Goal: Task Accomplishment & Management: Use online tool/utility

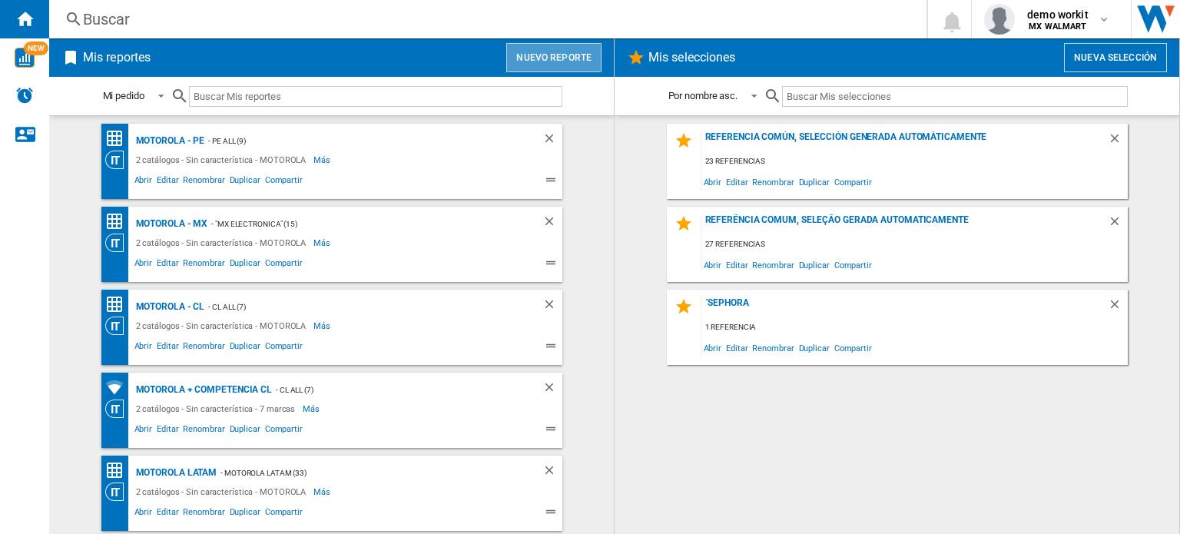
click at [570, 50] on button "Nuevo reporte" at bounding box center [553, 57] width 95 height 29
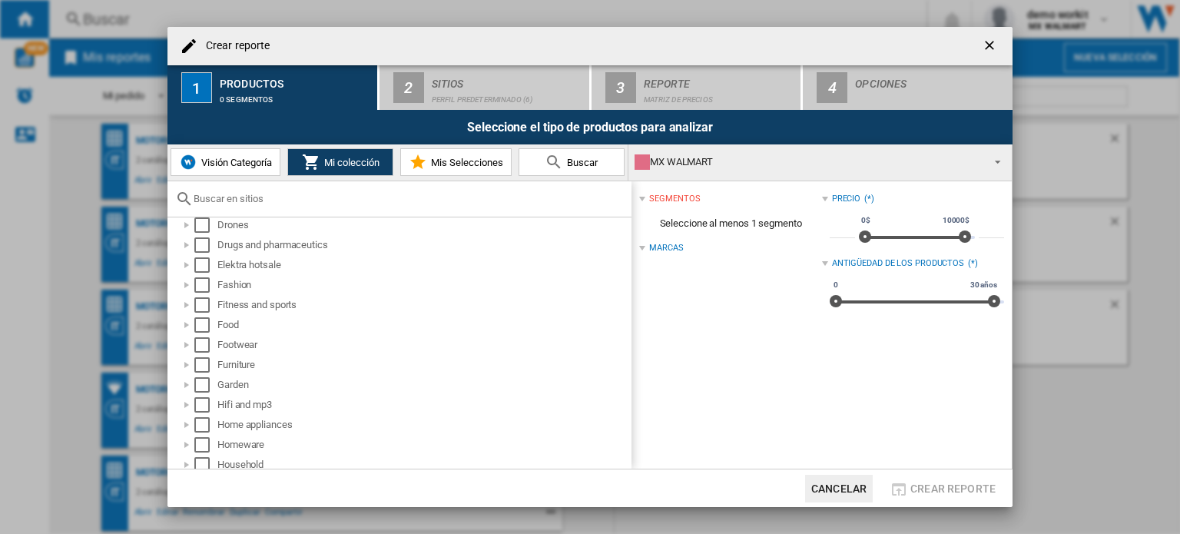
scroll to position [350, 0]
click at [187, 323] on div at bounding box center [186, 324] width 15 height 15
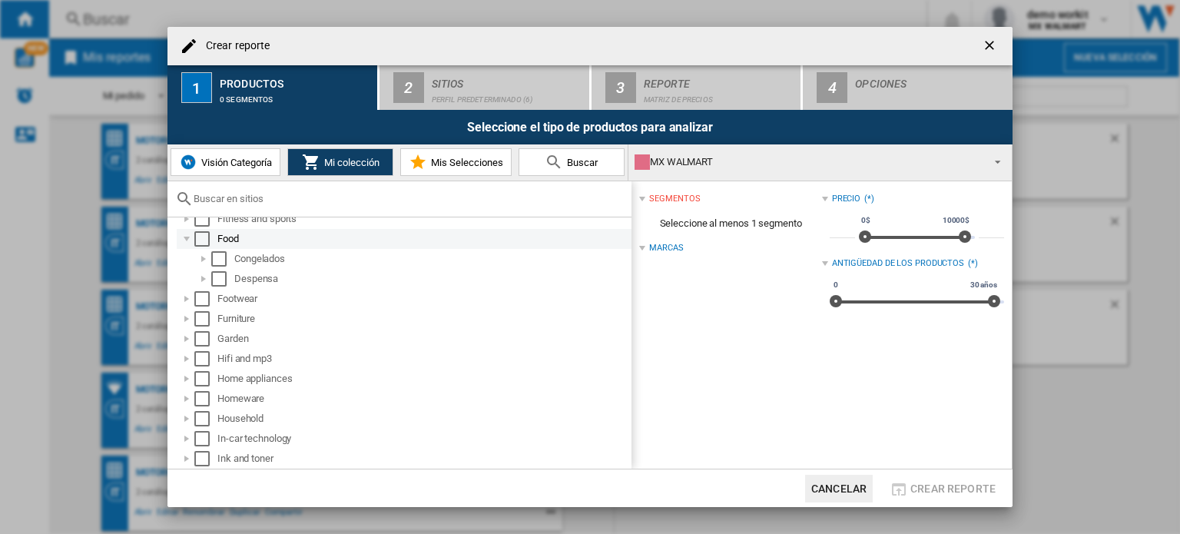
scroll to position [436, 0]
click at [203, 254] on div at bounding box center [203, 258] width 15 height 15
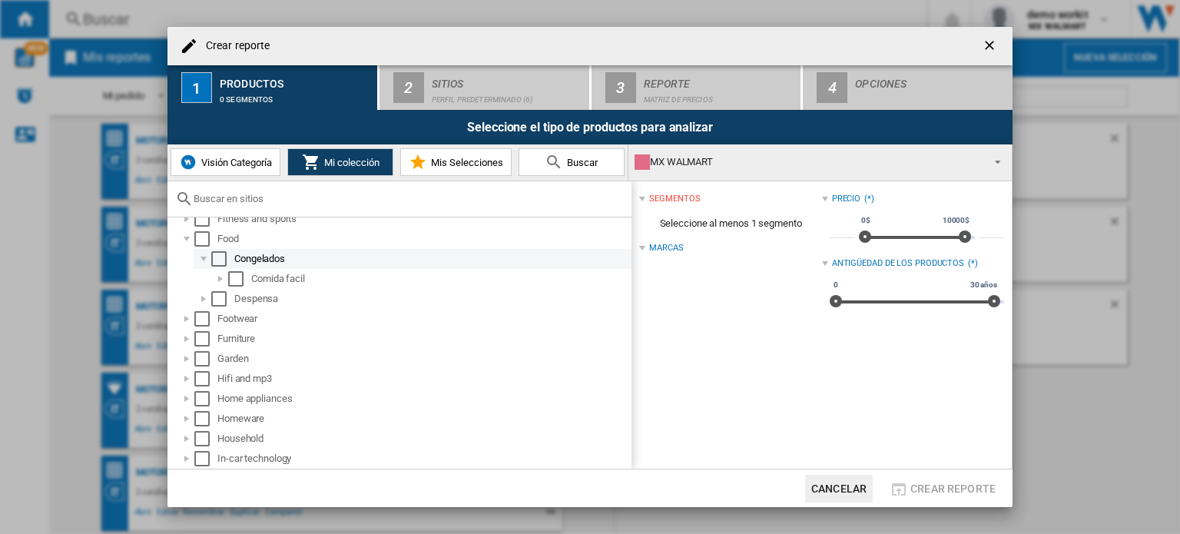
click at [203, 254] on div at bounding box center [203, 258] width 15 height 15
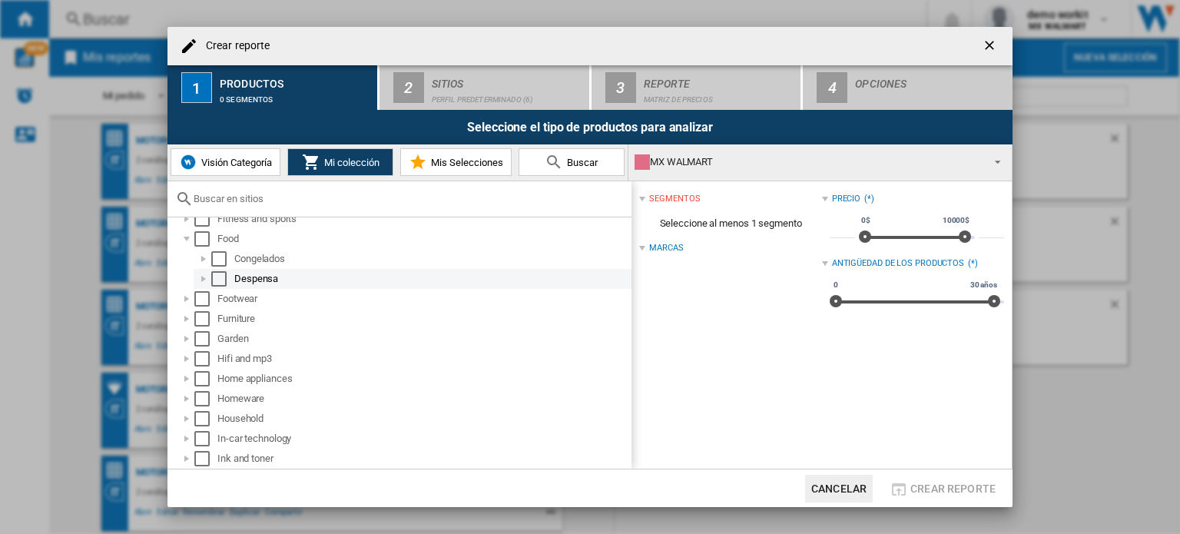
click at [201, 273] on div at bounding box center [203, 278] width 15 height 15
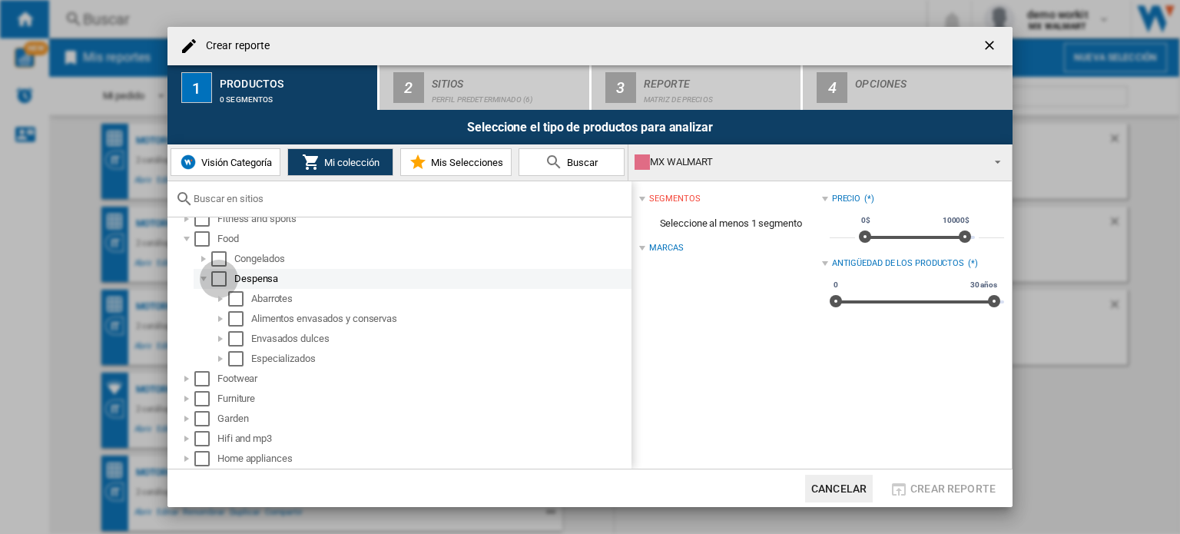
click at [218, 278] on div "Select" at bounding box center [218, 278] width 15 height 15
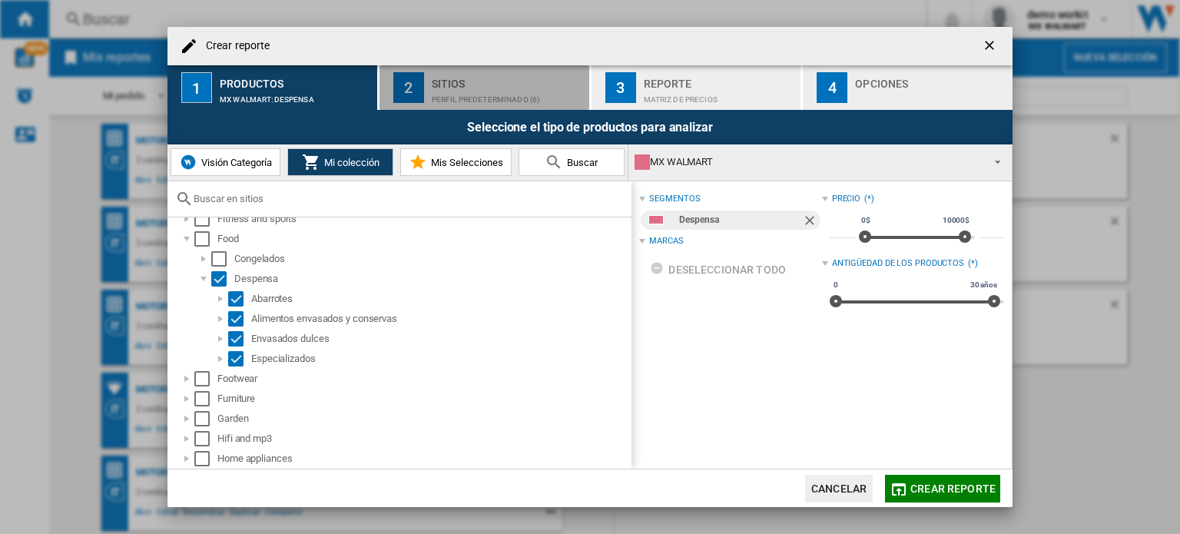
click at [553, 81] on div "Sitios" at bounding box center [507, 79] width 151 height 16
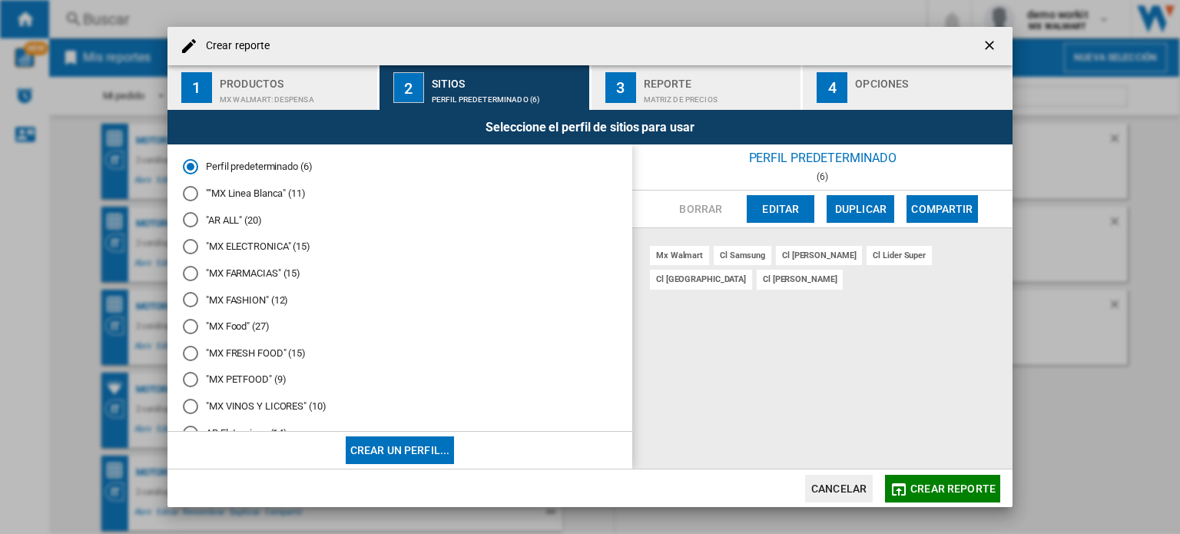
click at [239, 330] on md-radio-button ""MX Food" (27)" at bounding box center [400, 327] width 434 height 15
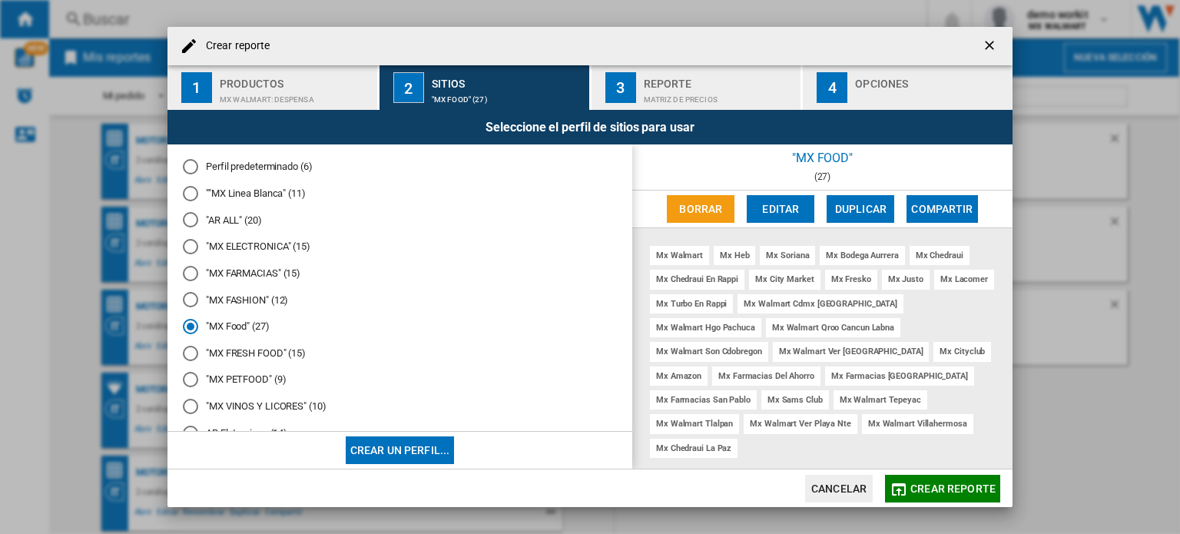
click at [969, 482] on span "Crear reporte" at bounding box center [952, 488] width 85 height 12
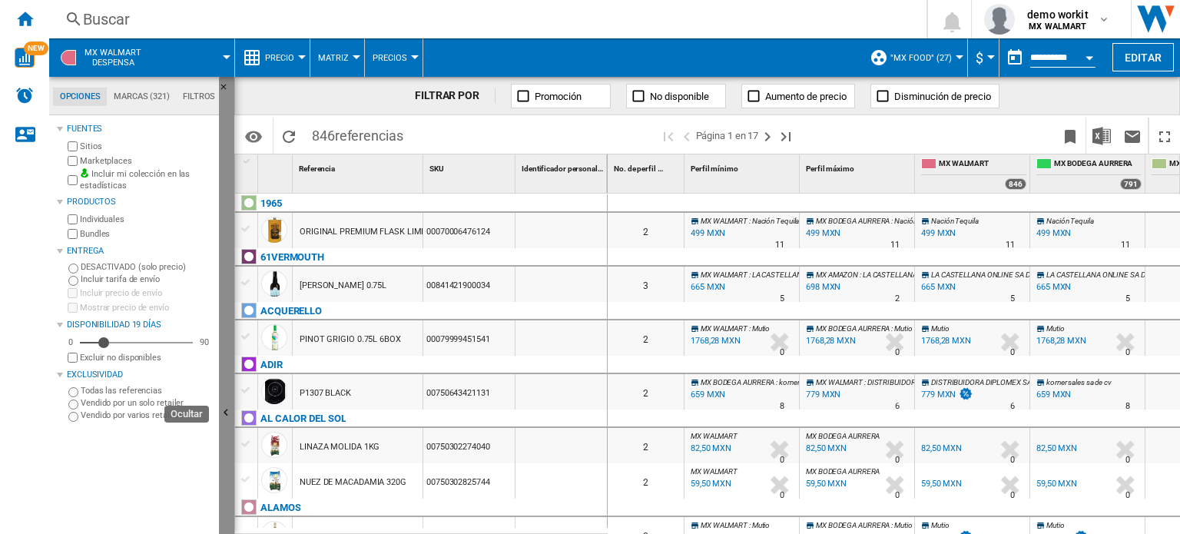
click at [222, 396] on button "Ocultar" at bounding box center [226, 414] width 15 height 674
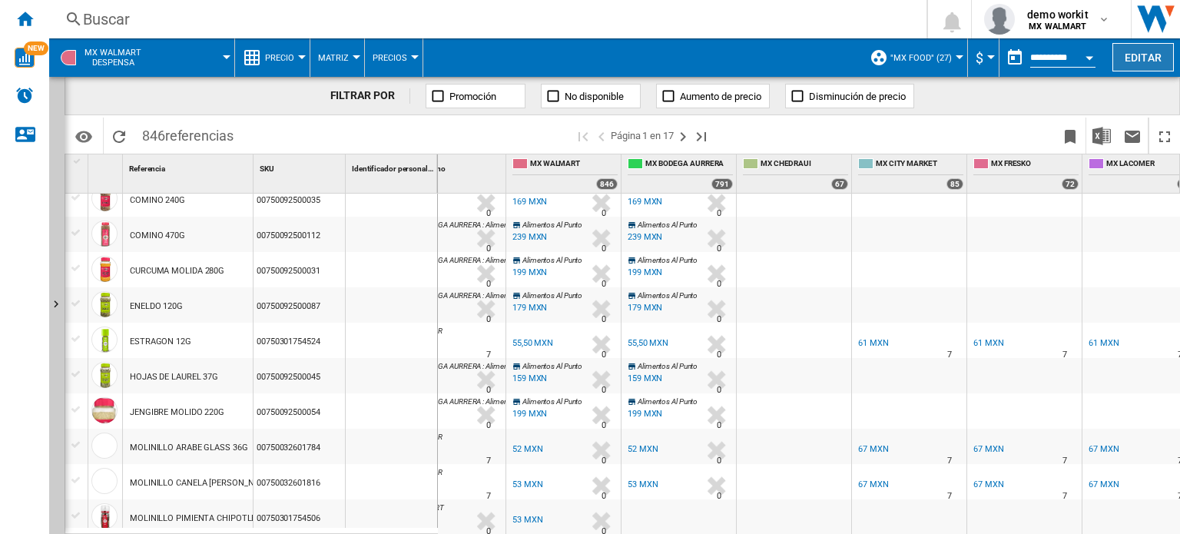
click at [1143, 53] on button "Editar" at bounding box center [1142, 57] width 61 height 28
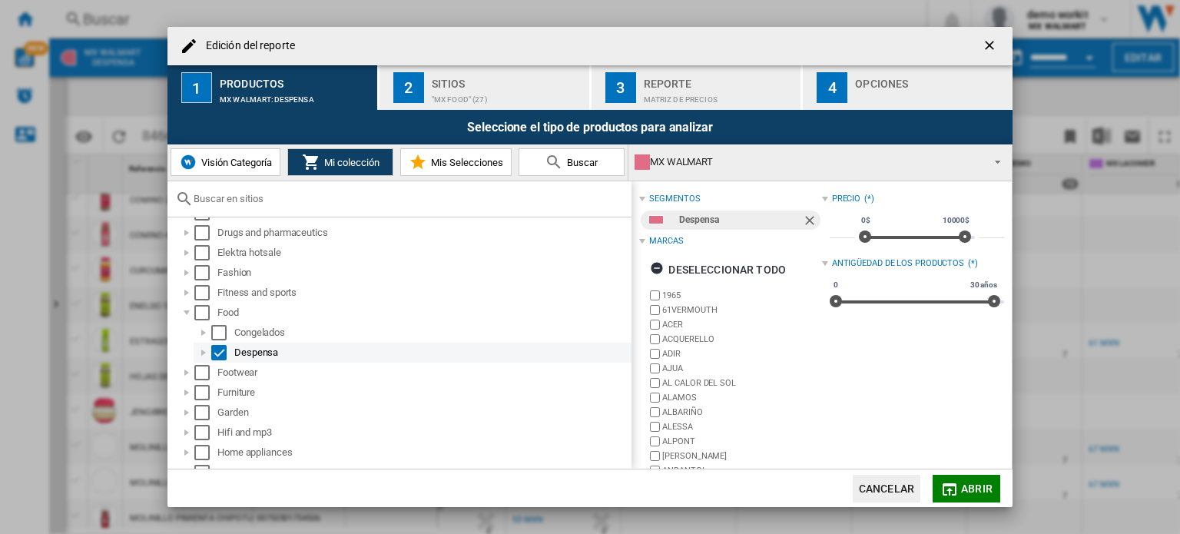
click at [204, 353] on div "Edición del ..." at bounding box center [203, 352] width 15 height 15
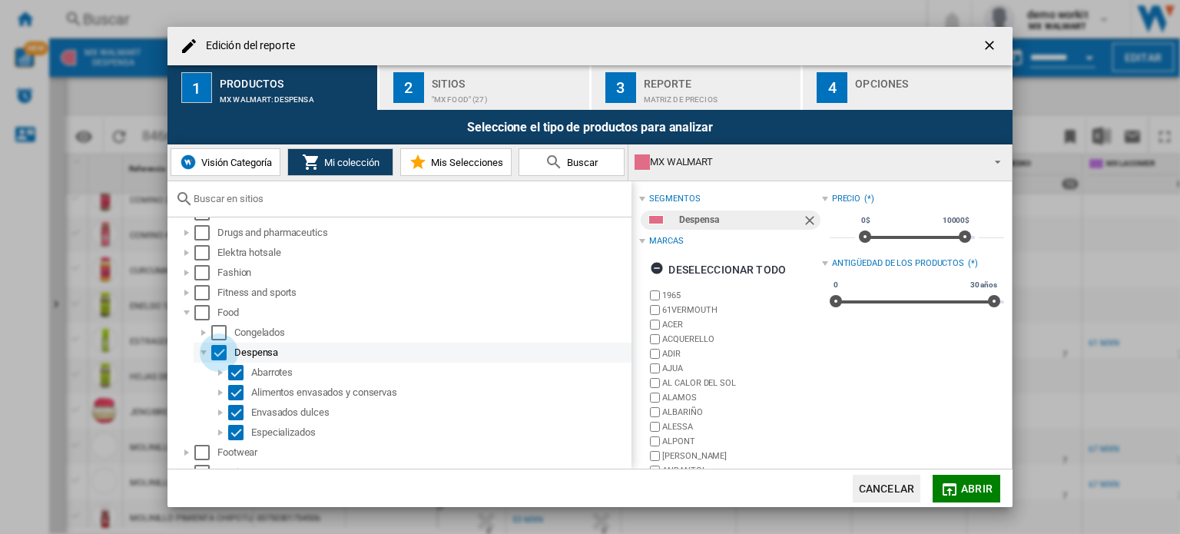
click at [225, 353] on div "Select" at bounding box center [218, 352] width 15 height 15
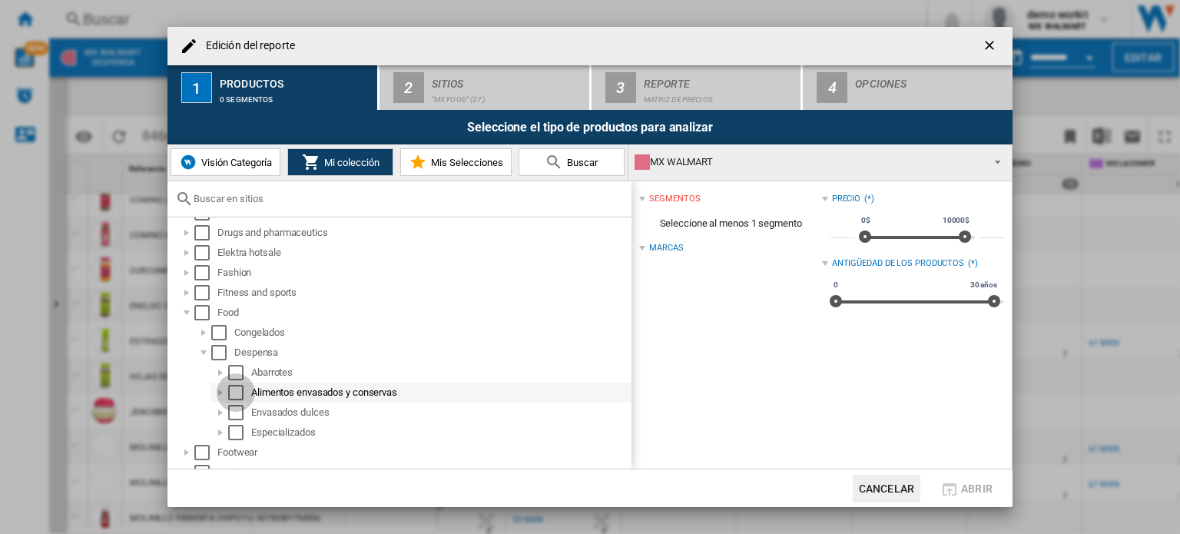
click at [234, 394] on div "Select" at bounding box center [235, 392] width 15 height 15
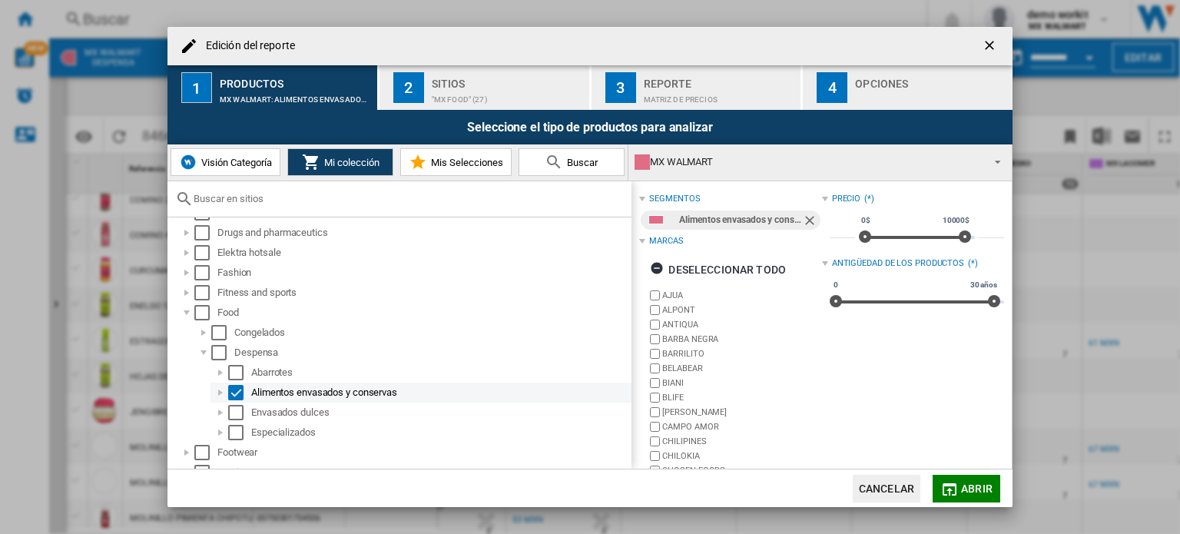
click at [218, 390] on div "Edición del ..." at bounding box center [220, 392] width 15 height 15
click at [230, 394] on div "Select" at bounding box center [235, 392] width 15 height 15
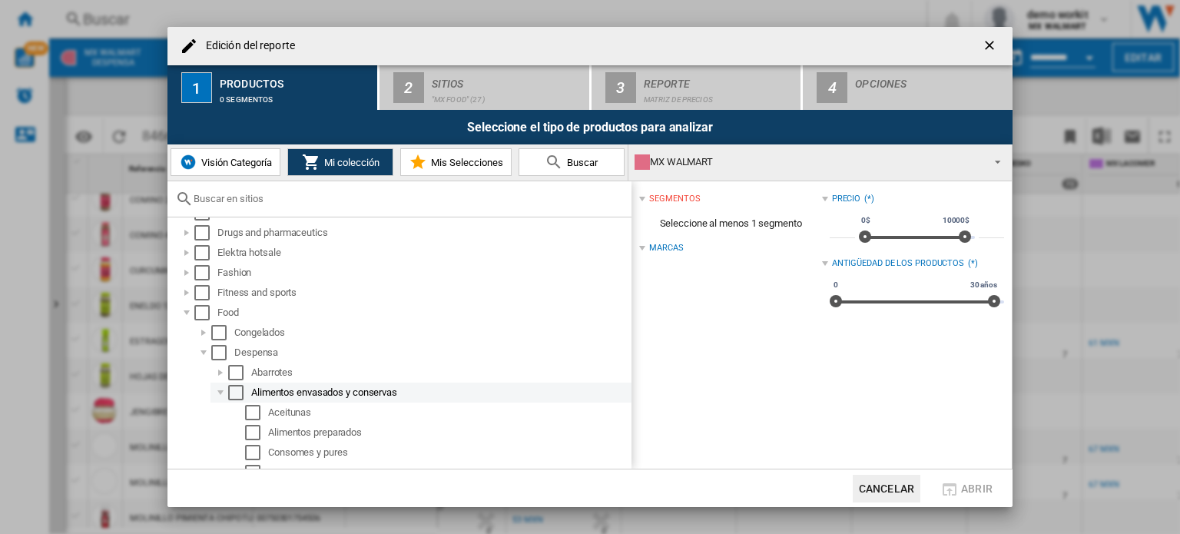
click at [230, 394] on div "Select" at bounding box center [235, 392] width 15 height 15
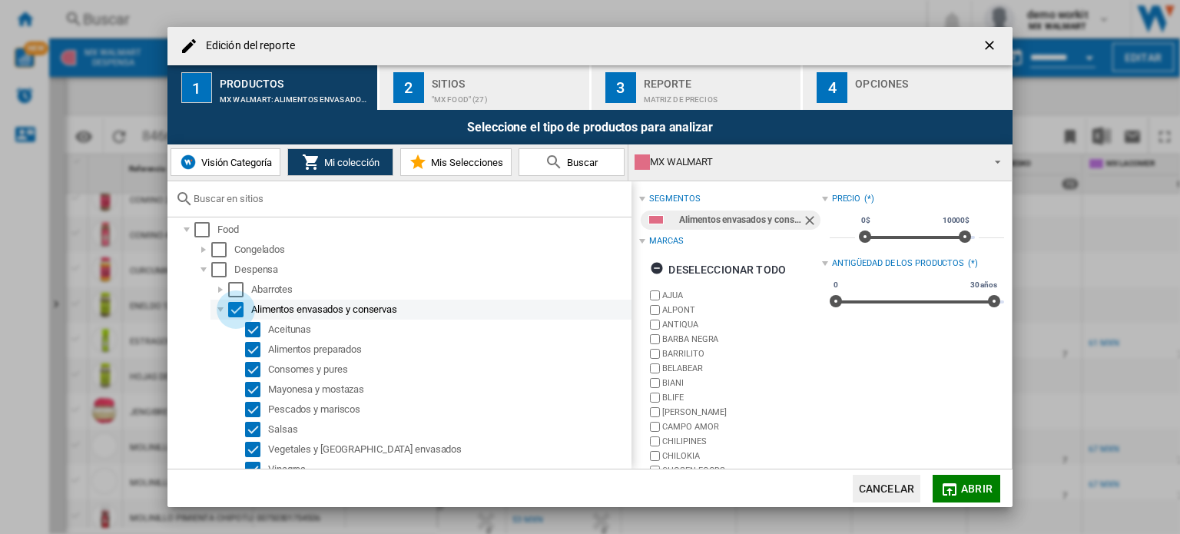
click at [234, 311] on div "Select" at bounding box center [235, 309] width 15 height 15
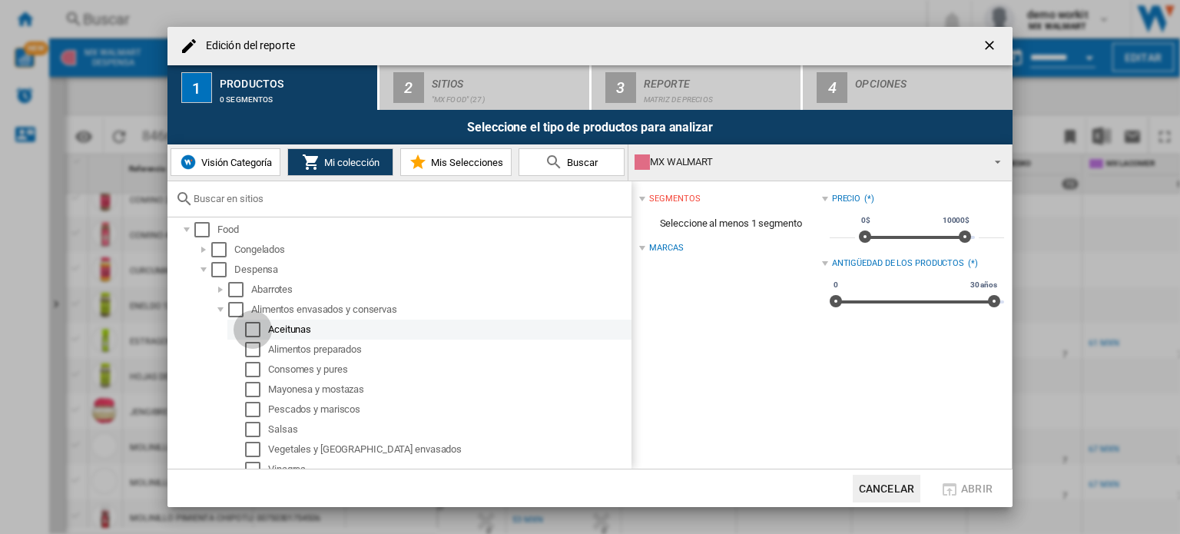
click at [249, 325] on div "Select" at bounding box center [252, 329] width 15 height 15
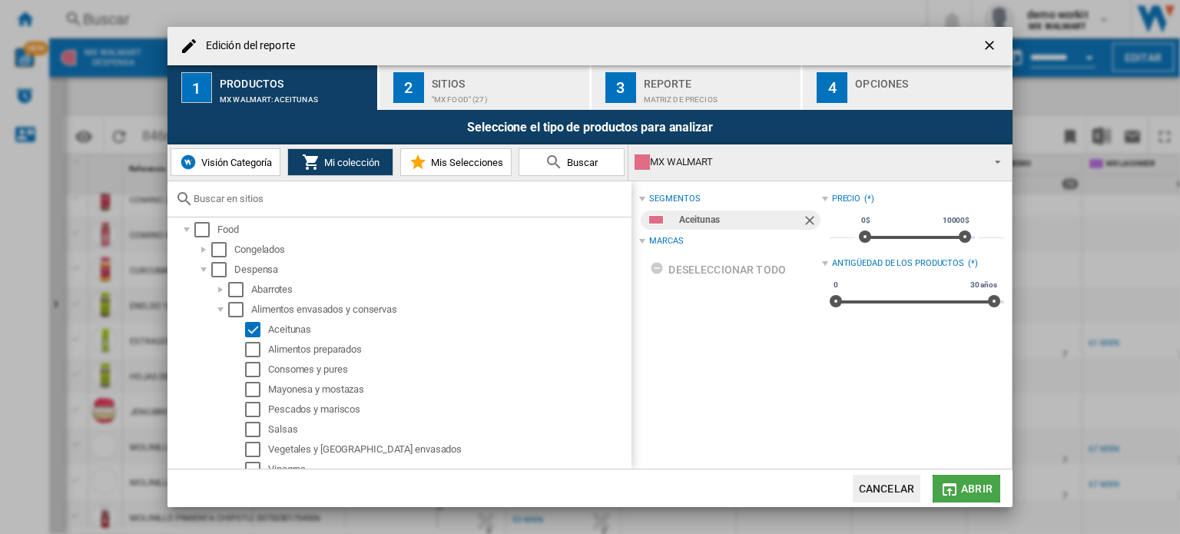
click at [976, 486] on span "Abrir" at bounding box center [976, 488] width 31 height 12
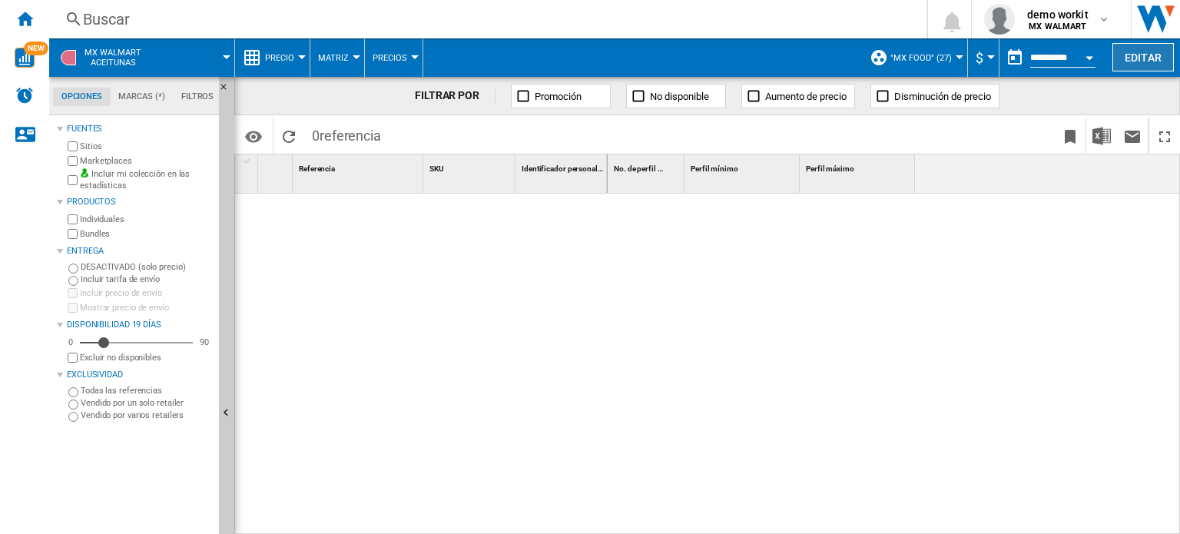
click at [1145, 57] on button "Editar" at bounding box center [1142, 57] width 61 height 28
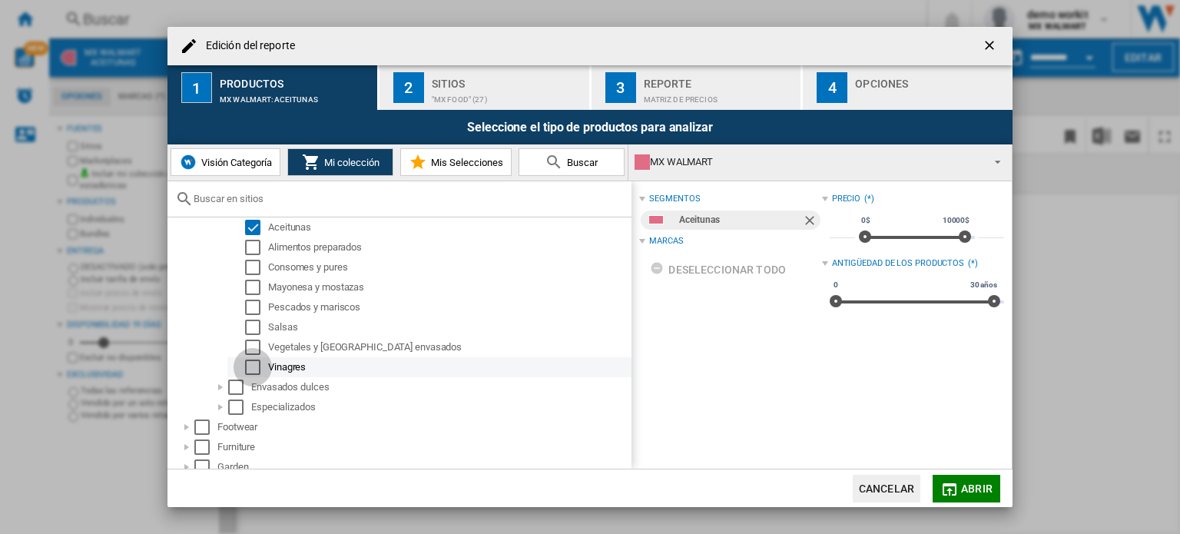
click at [258, 367] on div "Select" at bounding box center [252, 367] width 15 height 15
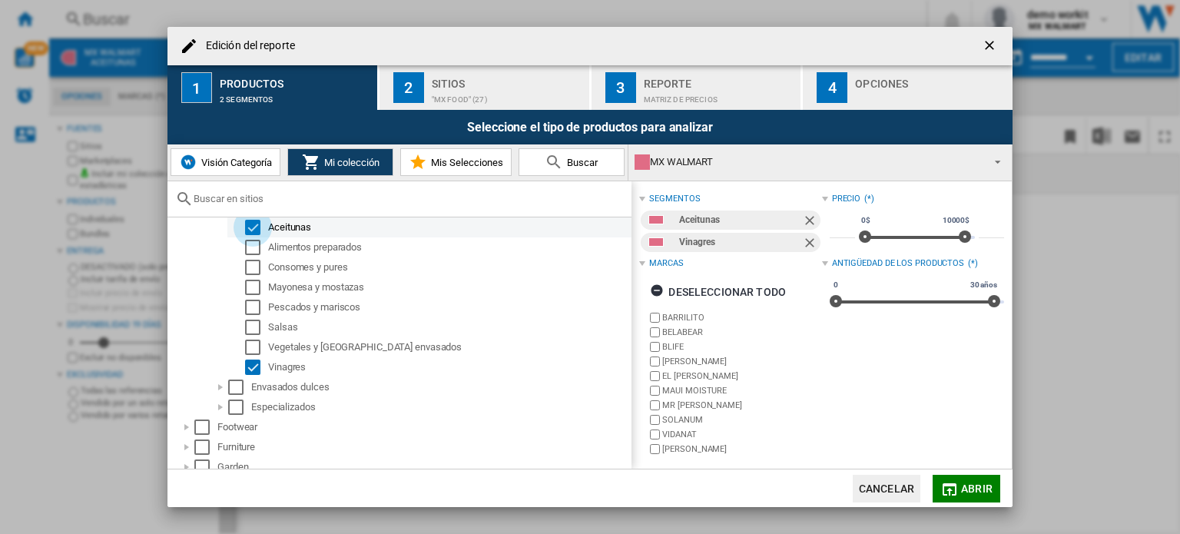
click at [256, 227] on div "Select" at bounding box center [252, 227] width 15 height 15
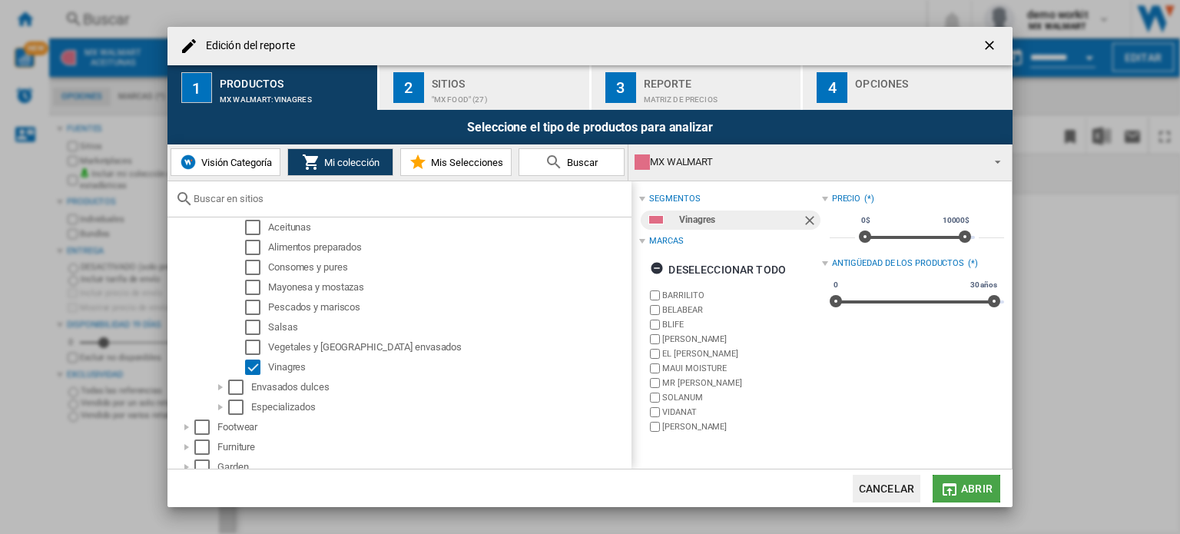
click at [971, 479] on button "Abrir" at bounding box center [967, 489] width 68 height 28
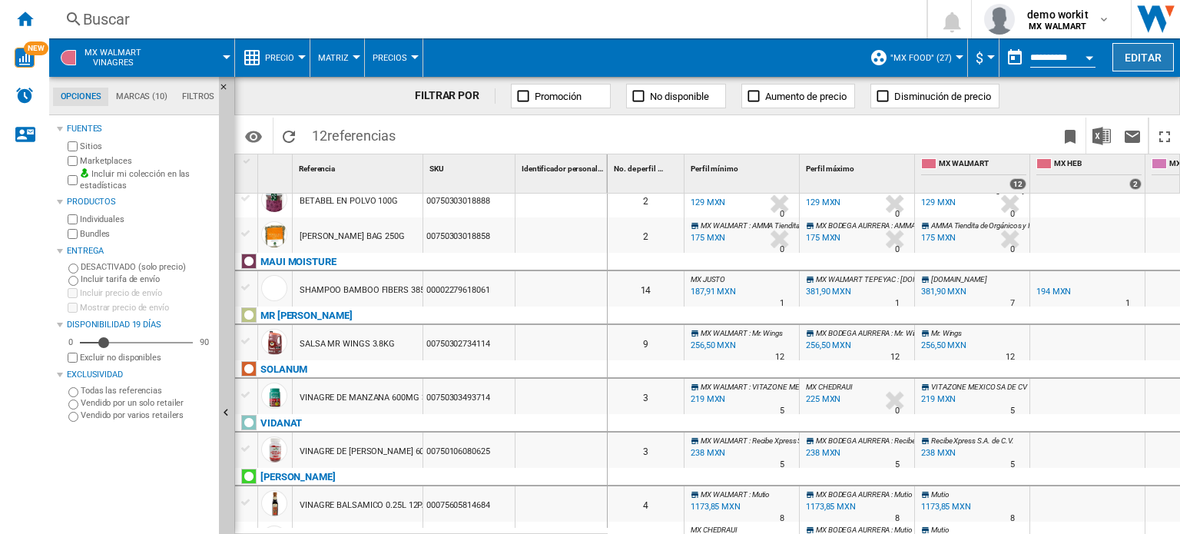
click at [1140, 65] on button "Editar" at bounding box center [1142, 57] width 61 height 28
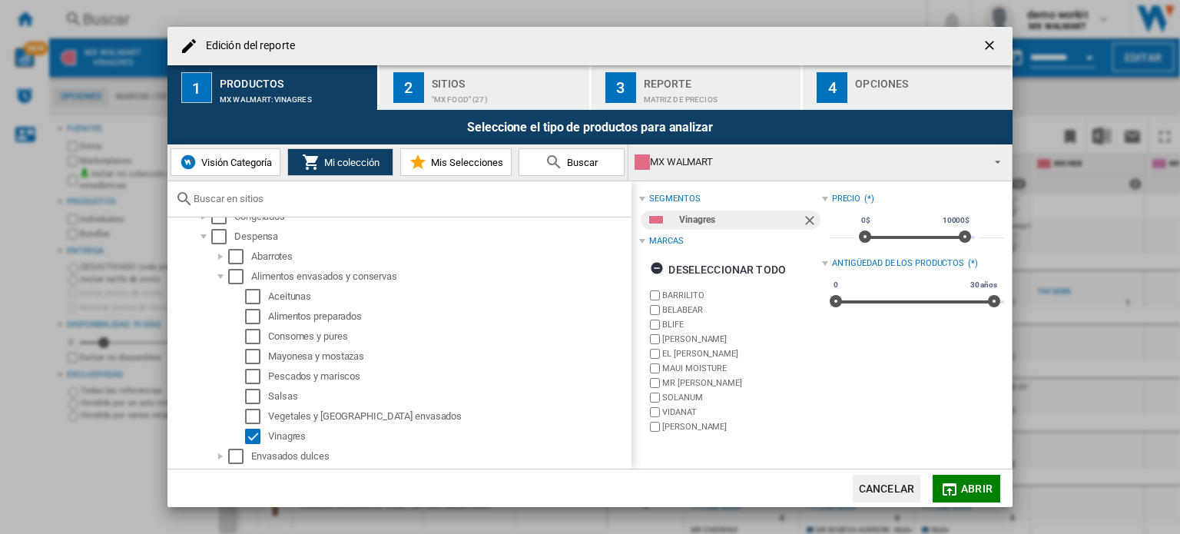
scroll to position [476, 0]
click at [238, 275] on div "Select" at bounding box center [235, 277] width 15 height 15
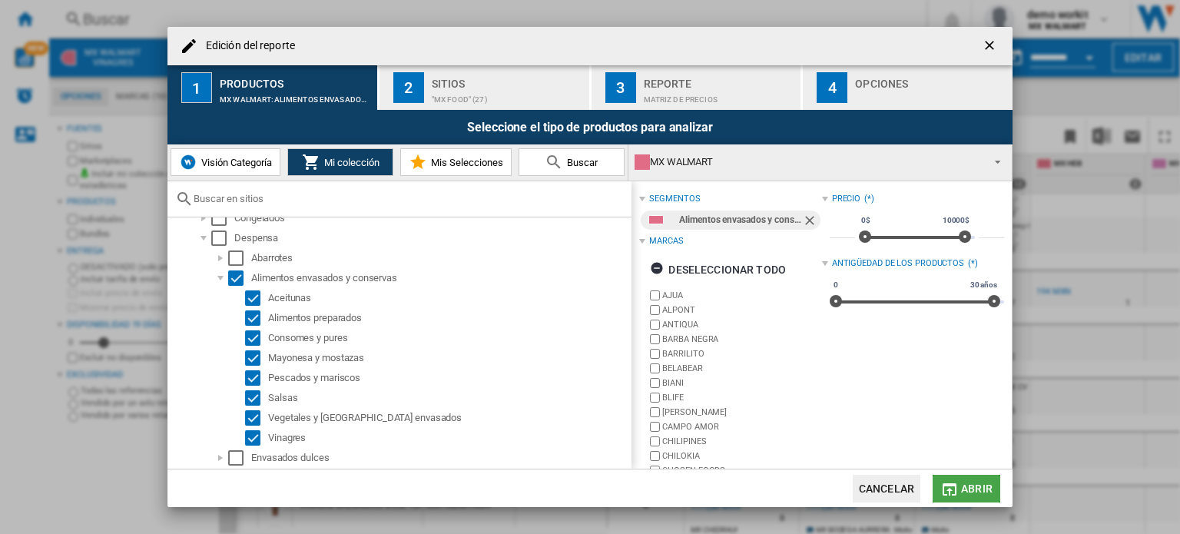
click at [955, 479] on button "Abrir" at bounding box center [967, 489] width 68 height 28
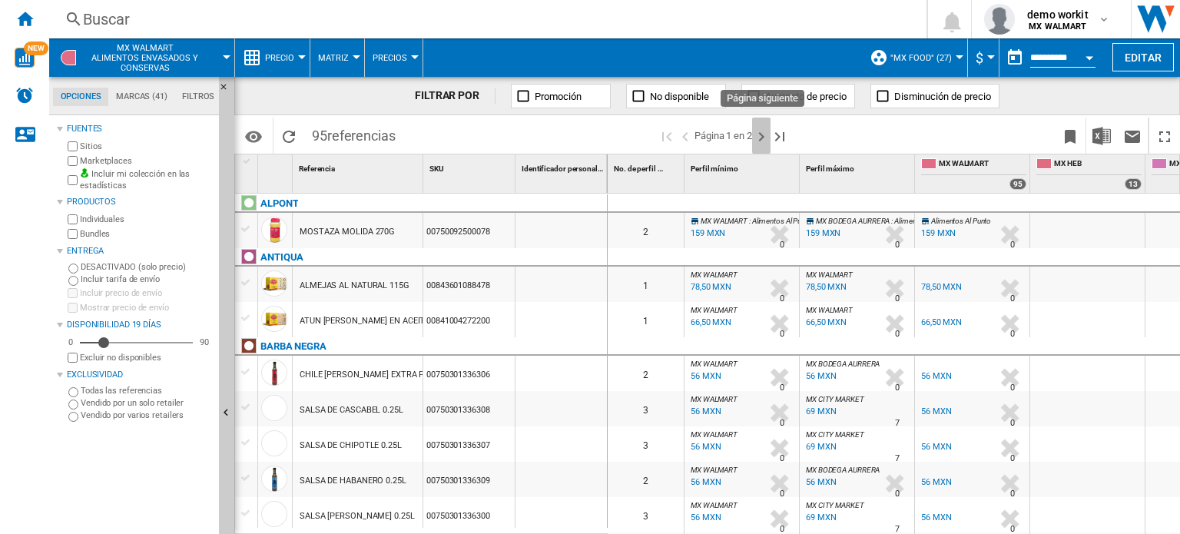
click at [770, 142] on ng-md-icon "Página siguiente" at bounding box center [761, 137] width 18 height 18
click at [233, 322] on button "Ocultar" at bounding box center [226, 414] width 15 height 674
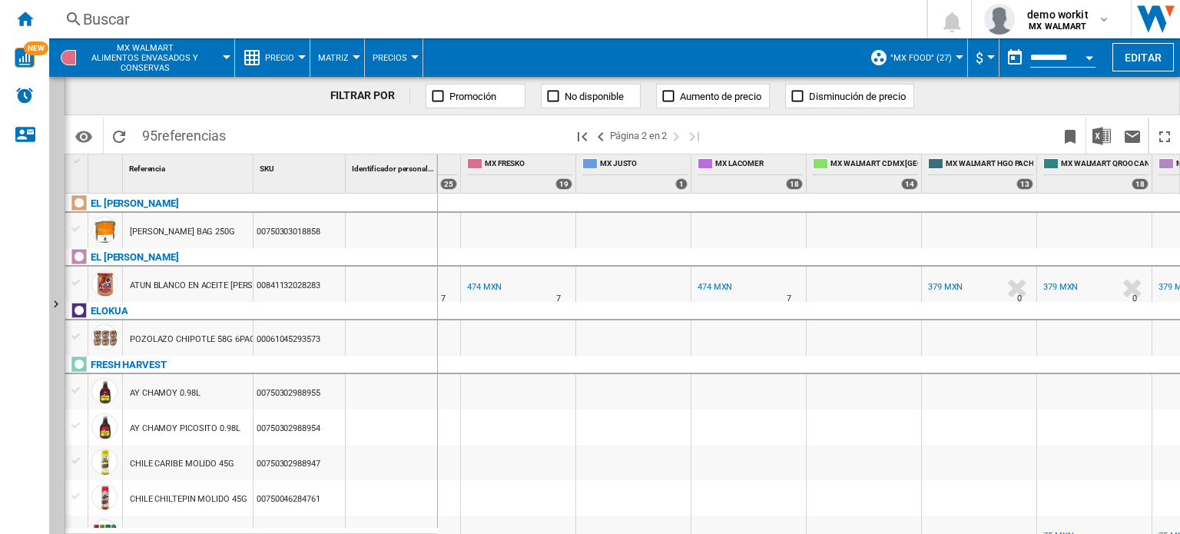
scroll to position [0, 1094]
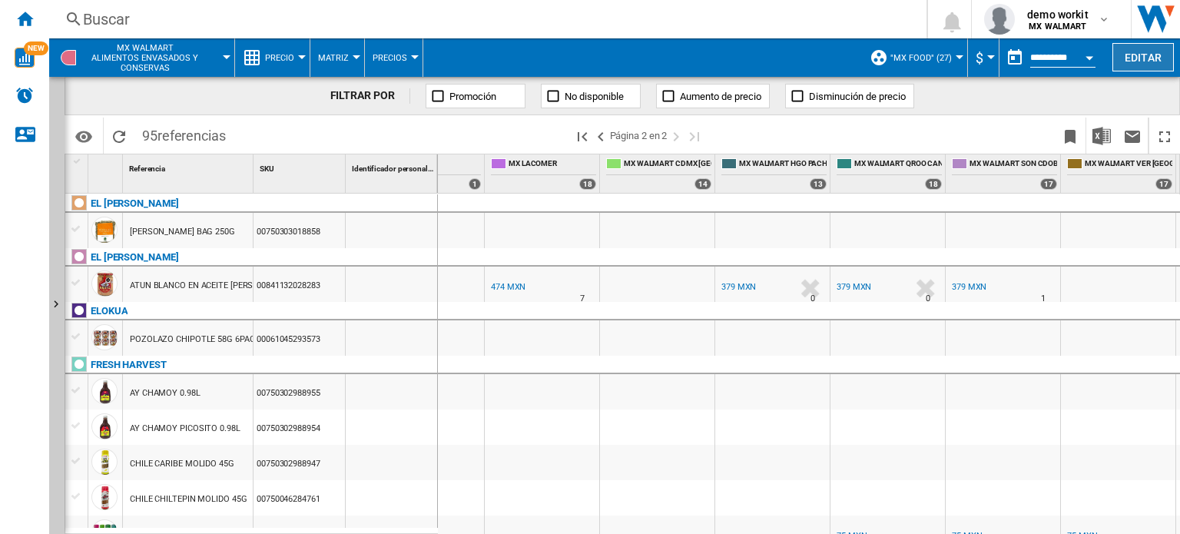
click at [1155, 53] on button "Editar" at bounding box center [1142, 57] width 61 height 28
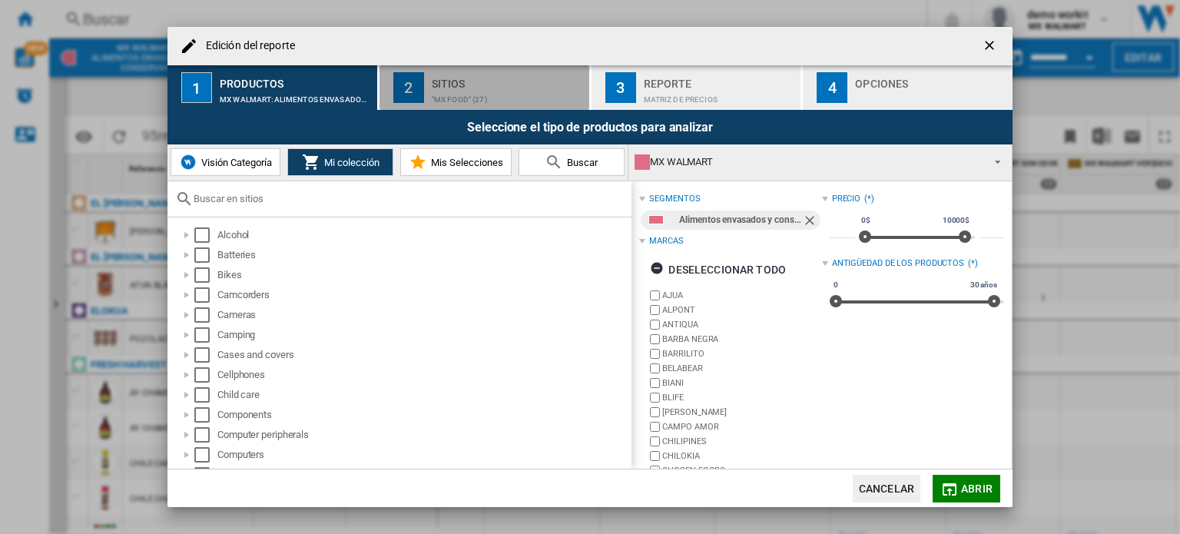
click at [512, 79] on div "Sitios" at bounding box center [507, 79] width 151 height 16
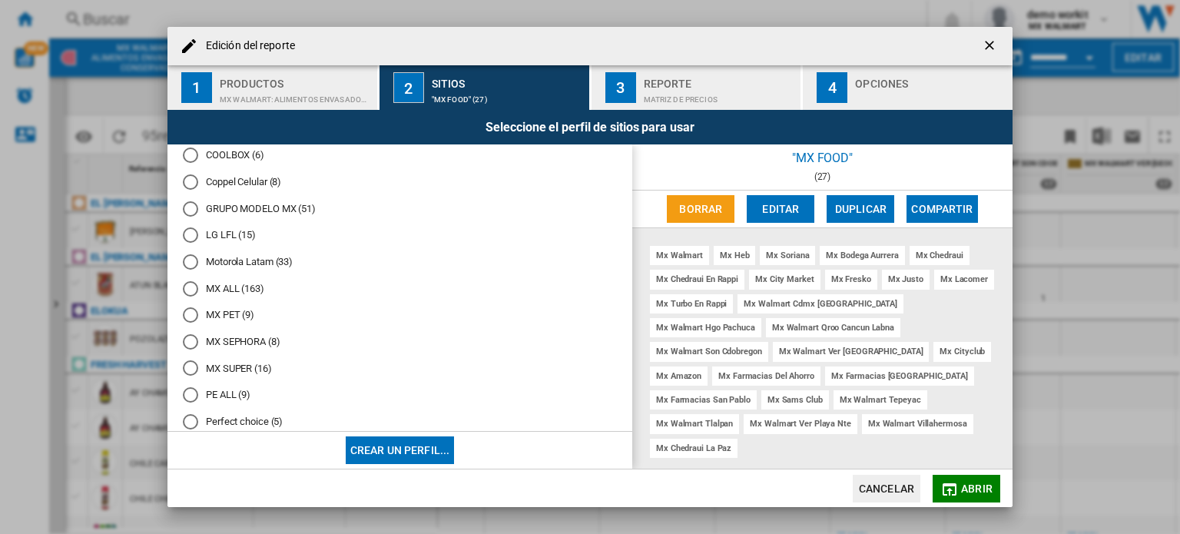
click at [237, 371] on md-radio-button "MX SUPER (16)" at bounding box center [400, 368] width 434 height 15
click at [953, 490] on md-icon "Edición del ..." at bounding box center [949, 489] width 18 height 18
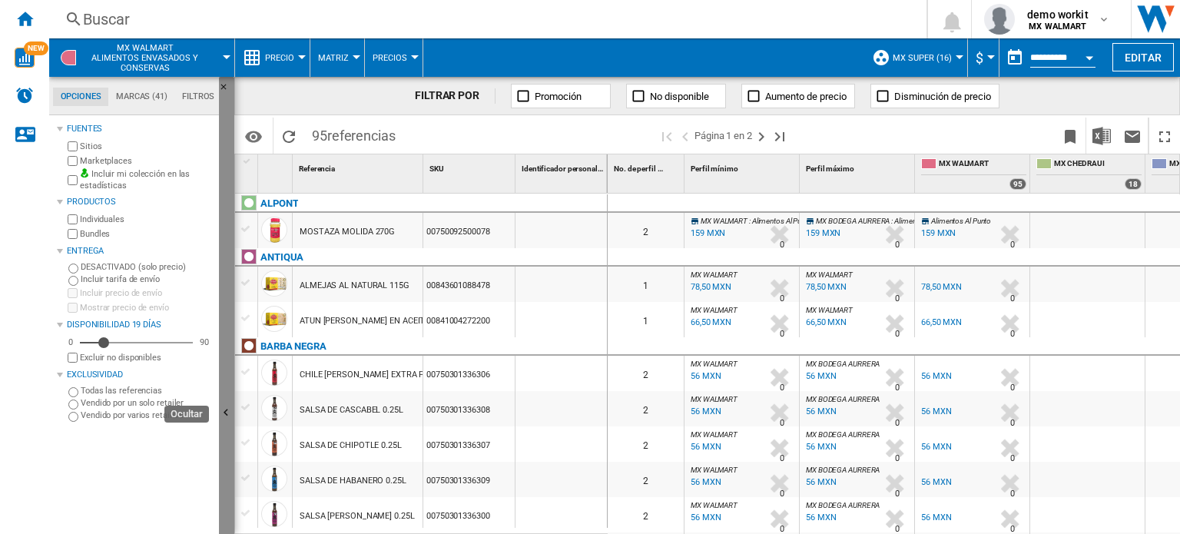
click at [219, 406] on ng-md-icon "Ocultar" at bounding box center [228, 415] width 18 height 18
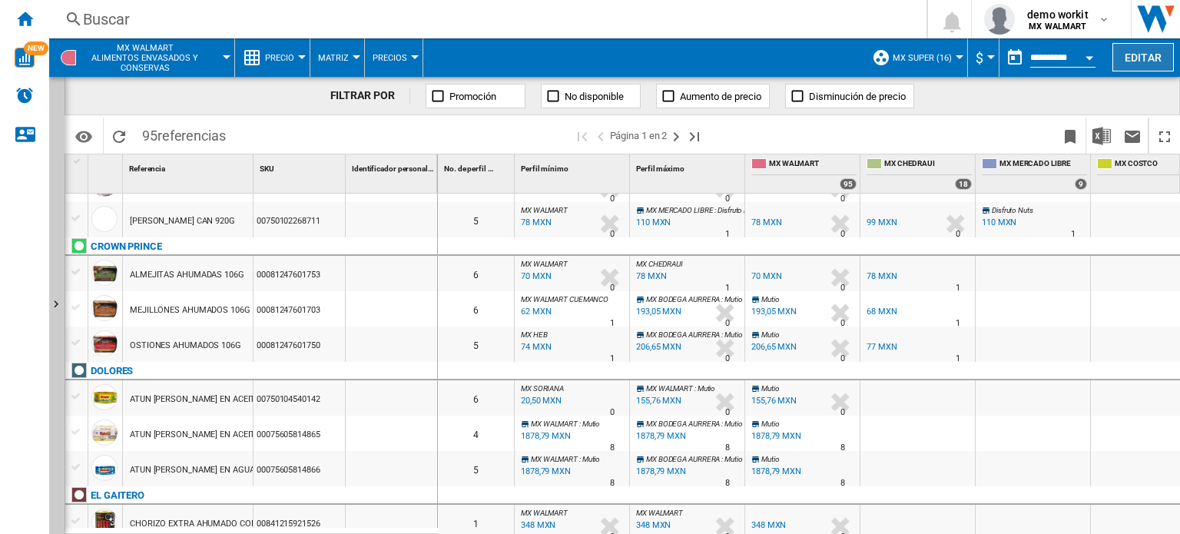
click at [1148, 63] on button "Editar" at bounding box center [1142, 57] width 61 height 28
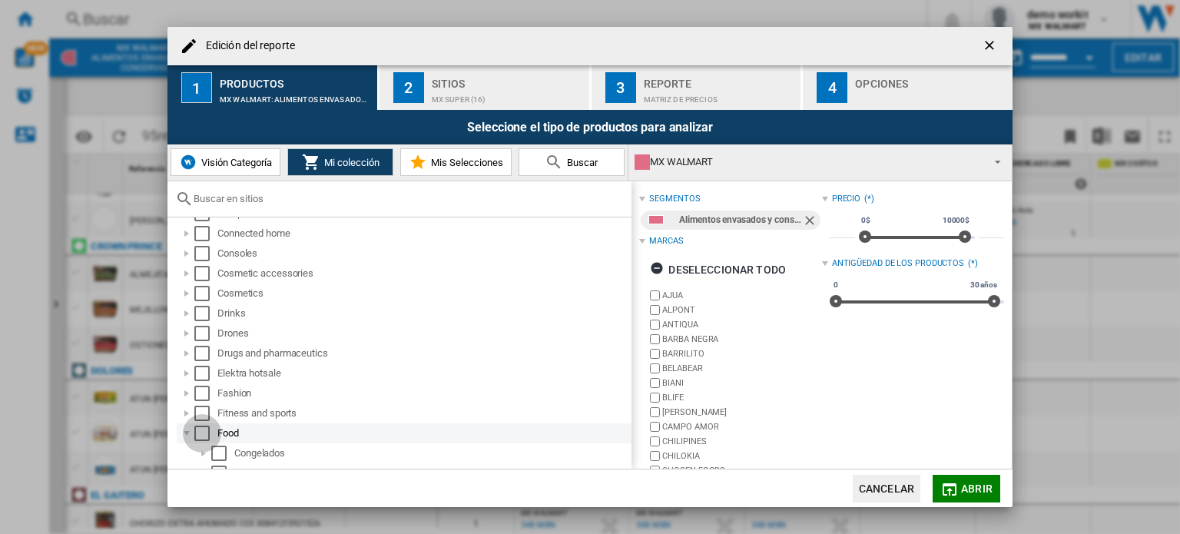
click at [200, 434] on div "Select" at bounding box center [201, 433] width 15 height 15
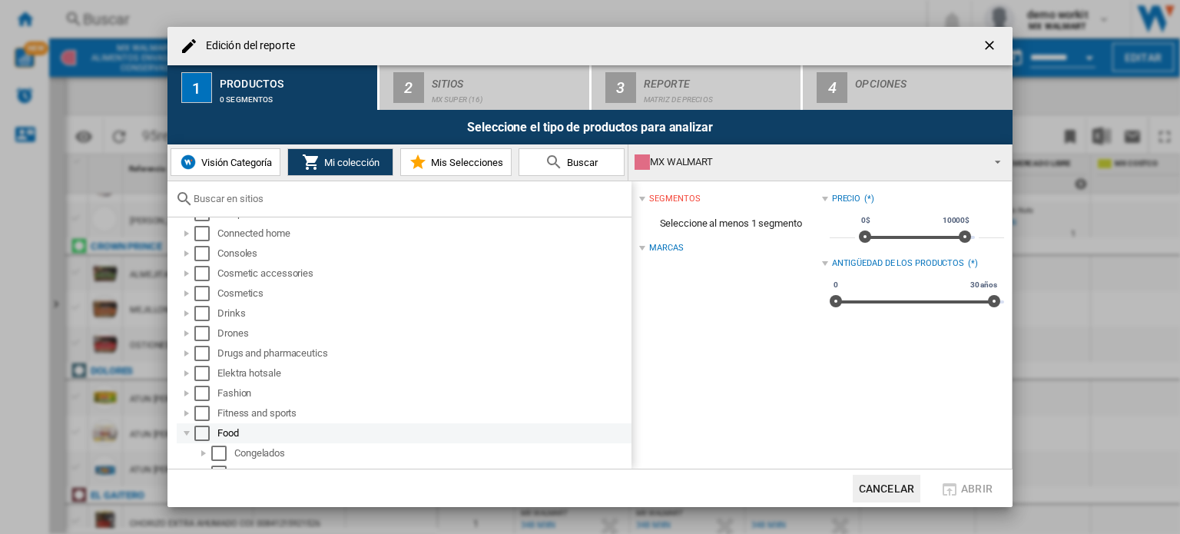
click at [188, 433] on div "Edición del ..." at bounding box center [186, 433] width 15 height 15
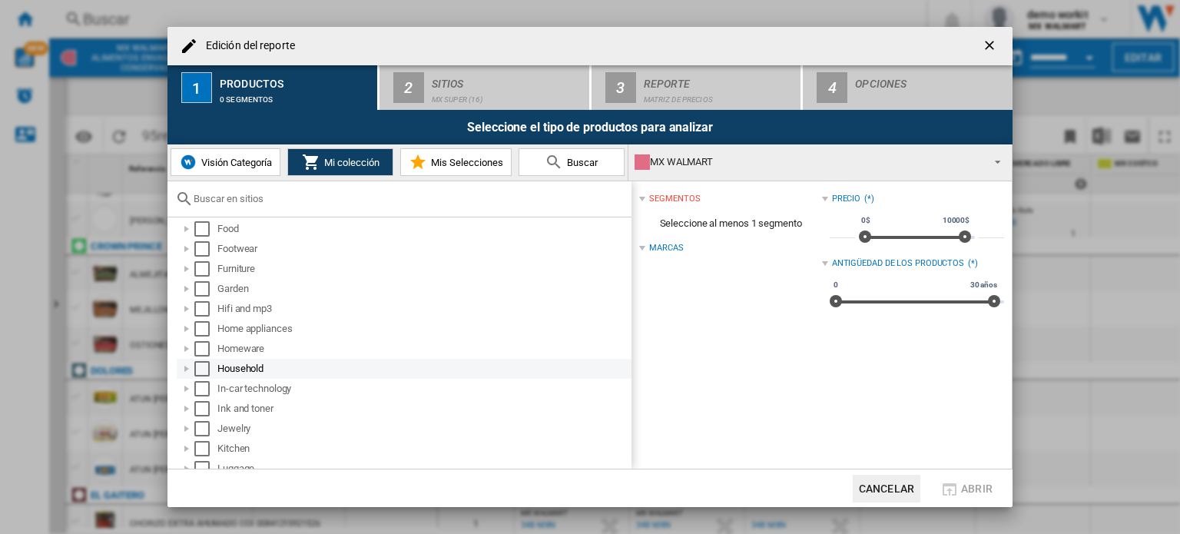
click at [188, 366] on div "Edición del ..." at bounding box center [186, 368] width 15 height 15
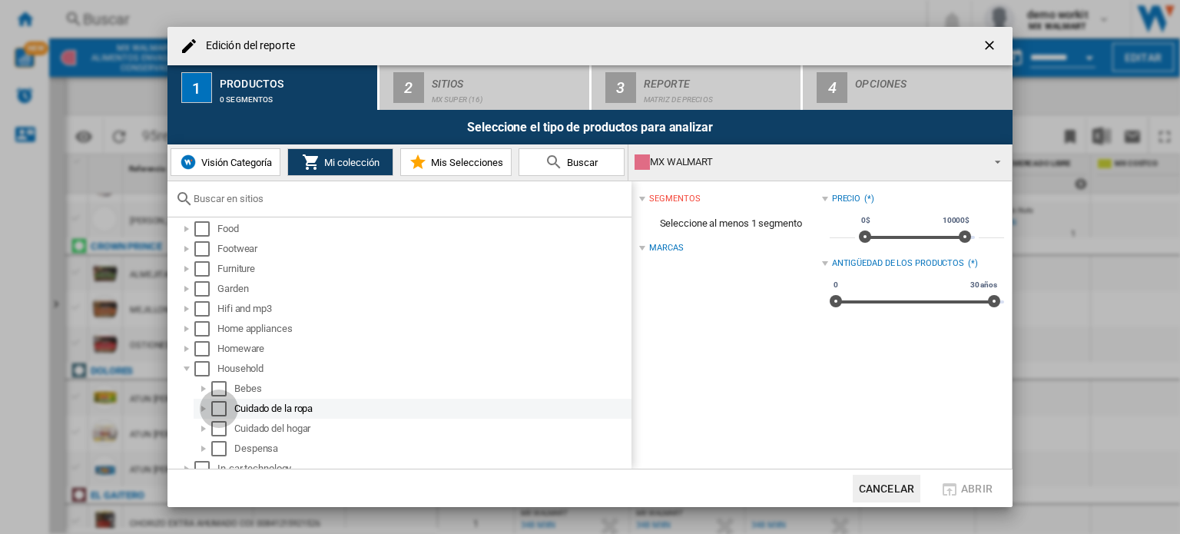
click at [220, 408] on div "Select" at bounding box center [218, 408] width 15 height 15
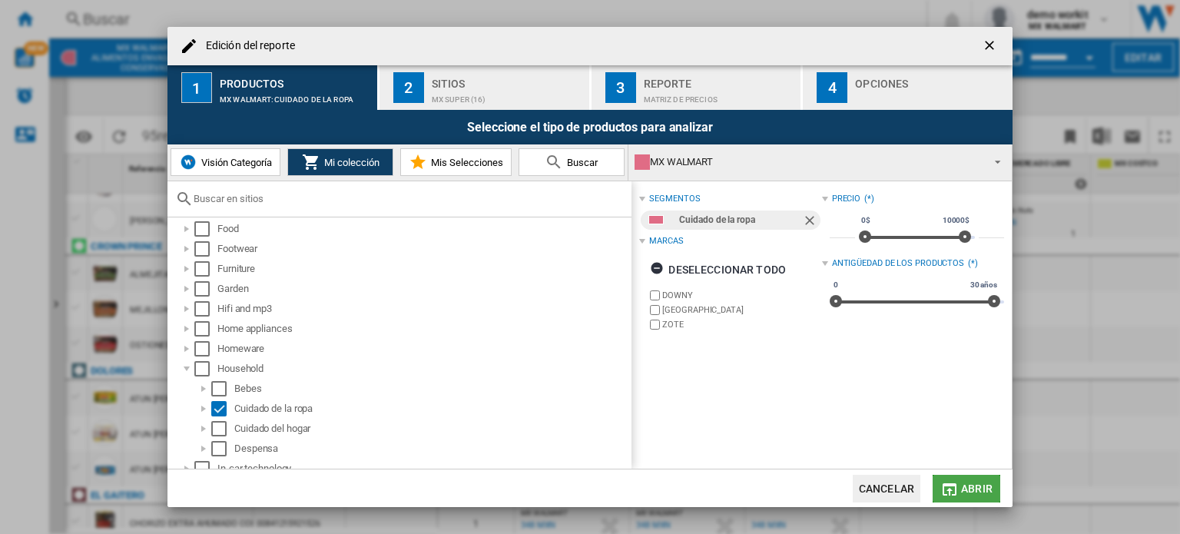
click at [987, 494] on span "Abrir" at bounding box center [976, 488] width 31 height 12
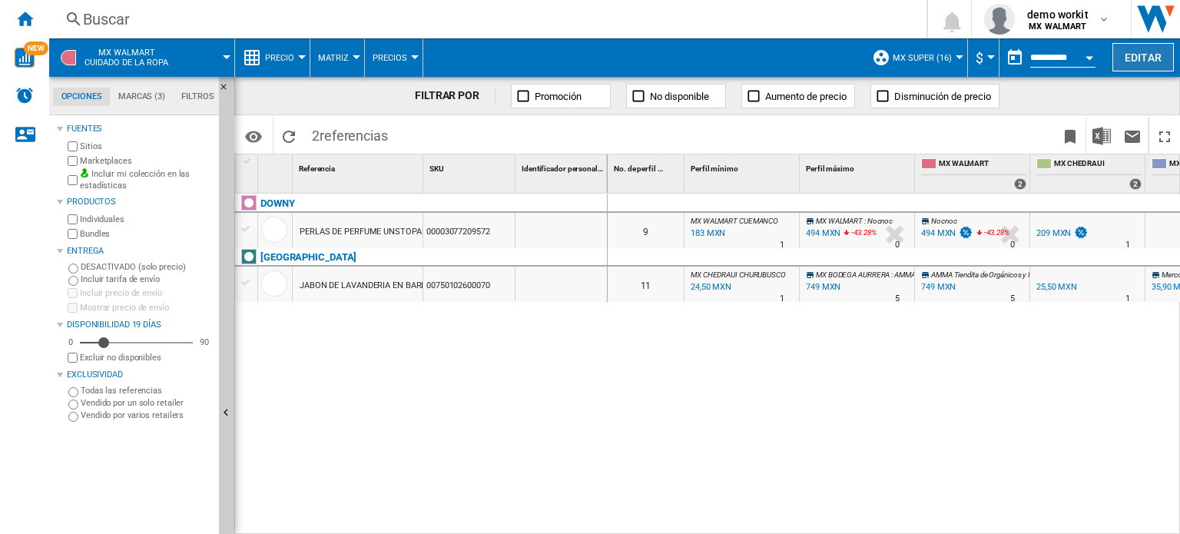
click at [1128, 69] on button "Editar" at bounding box center [1142, 57] width 61 height 28
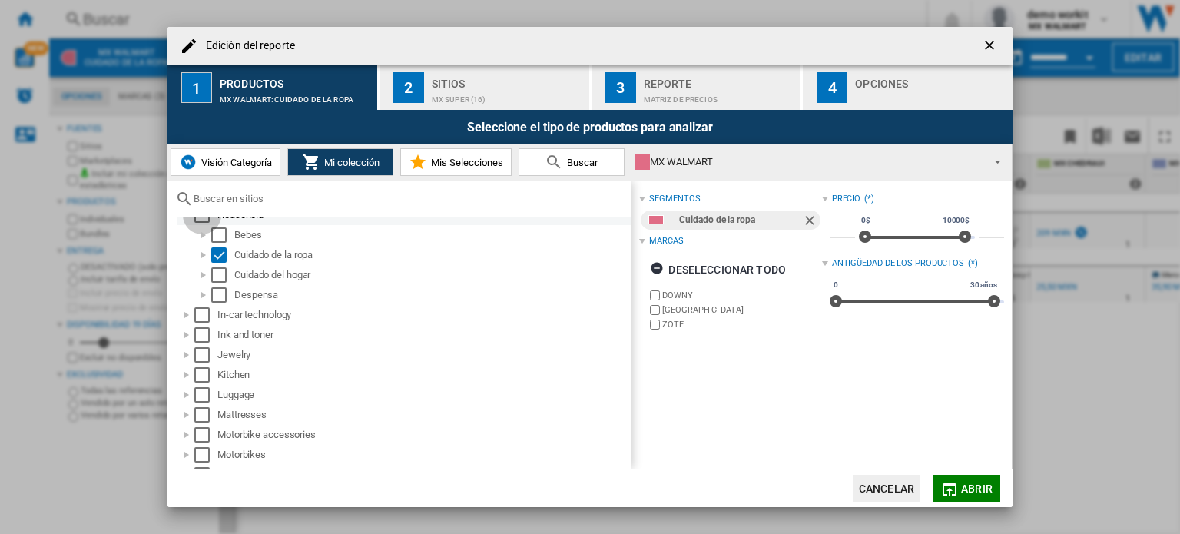
click at [200, 220] on div "Select" at bounding box center [201, 214] width 15 height 15
click at [968, 488] on span "Abrir" at bounding box center [976, 488] width 31 height 12
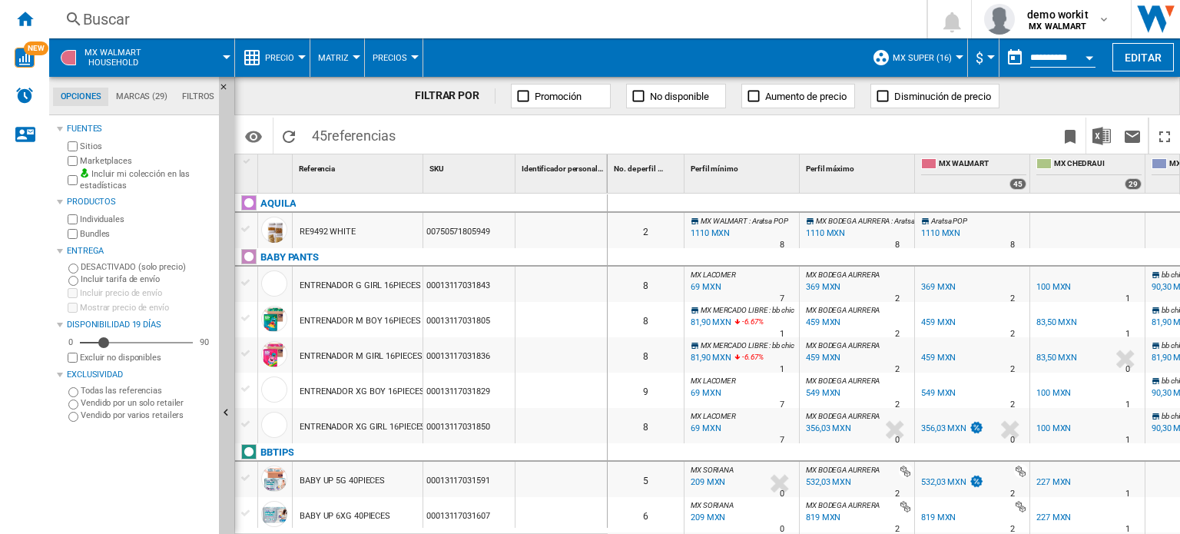
click at [62, 354] on div "Fuentes Sitios Marketplaces Incluir mi colección en las estadísticas Productos …" at bounding box center [135, 270] width 156 height 303
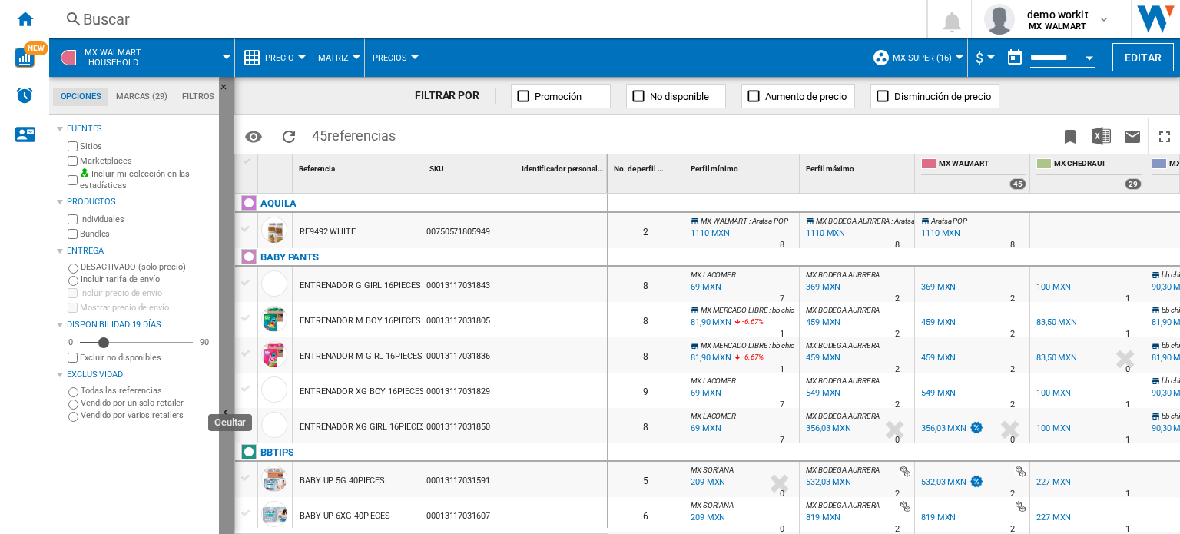
click at [221, 416] on ng-md-icon "Ocultar" at bounding box center [228, 415] width 18 height 18
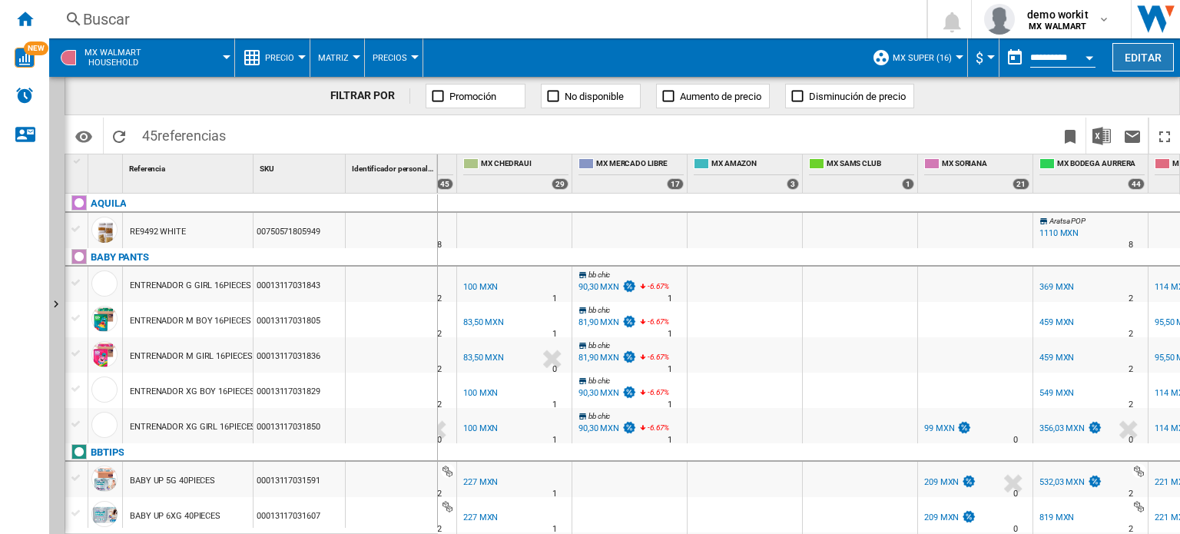
click at [1152, 46] on button "Editar" at bounding box center [1142, 57] width 61 height 28
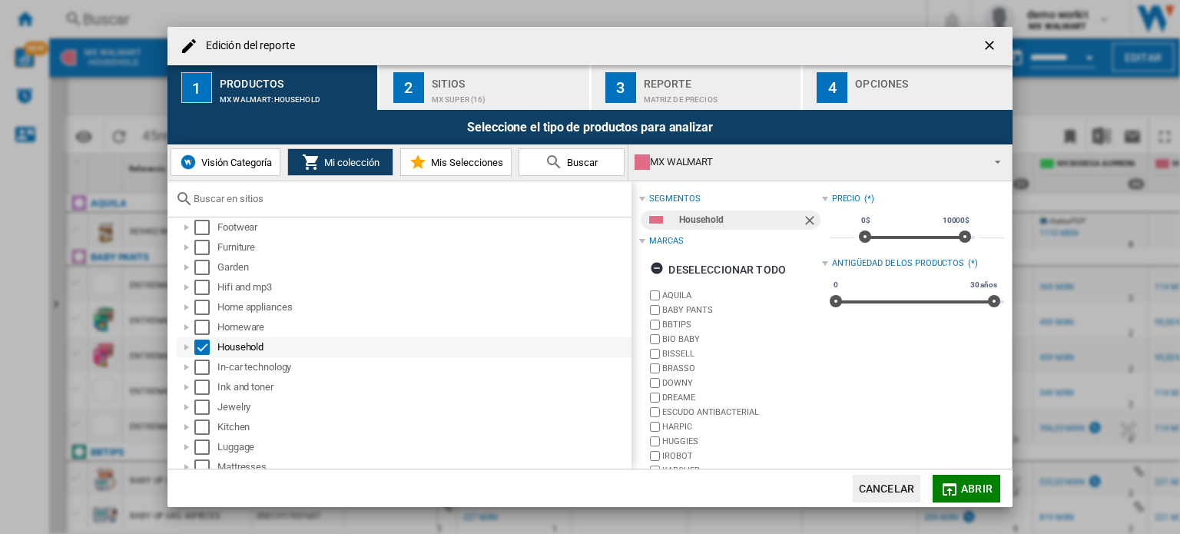
click at [185, 347] on div "Edición del ..." at bounding box center [186, 347] width 15 height 15
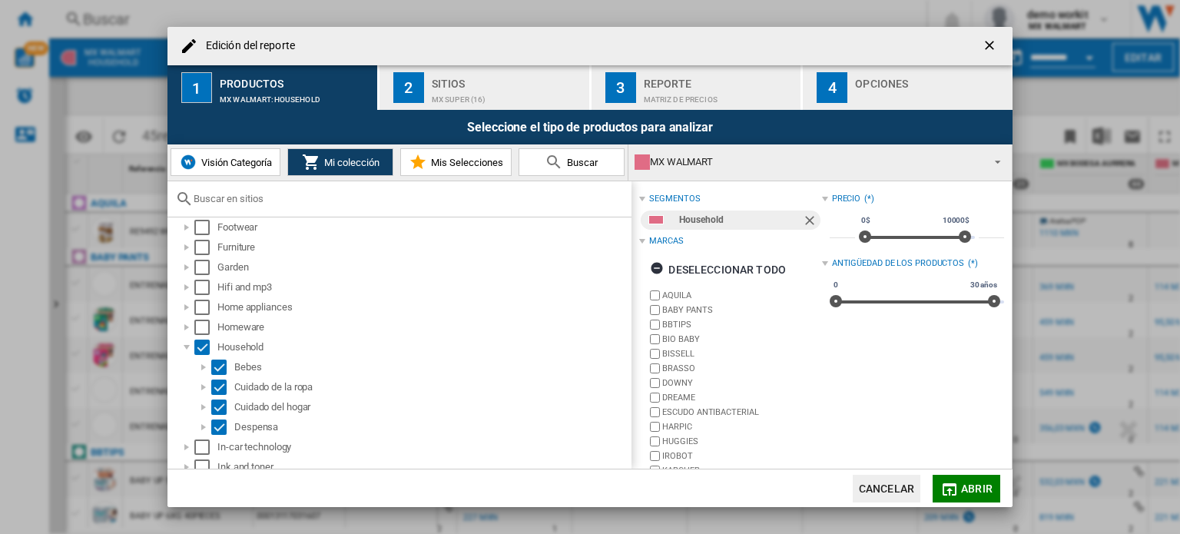
click at [676, 484] on md-dialog-actions "Cancelar Abrir" at bounding box center [589, 488] width 845 height 38
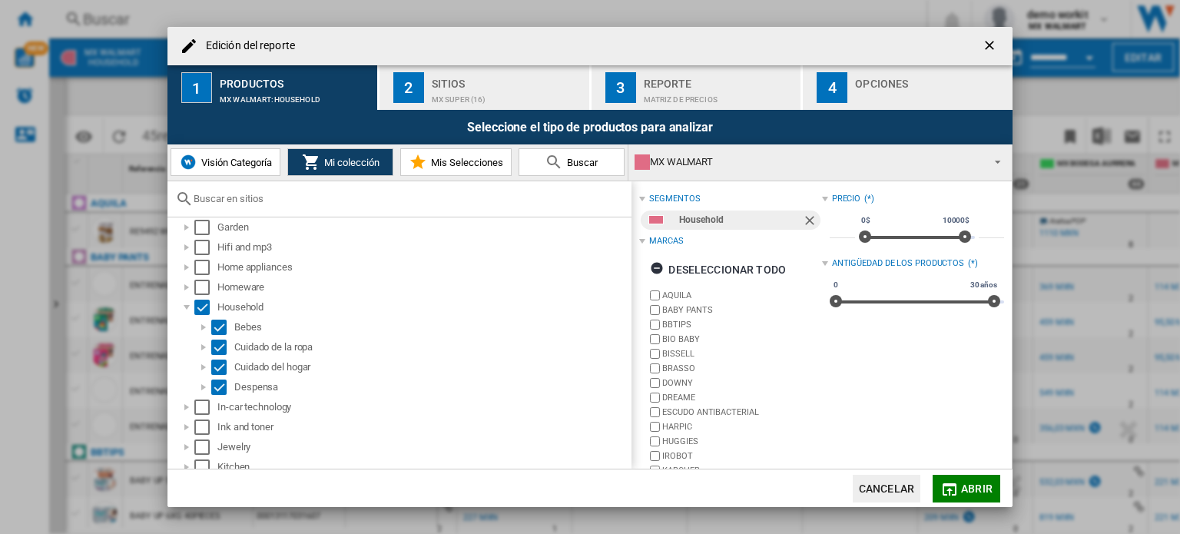
scroll to position [519, 0]
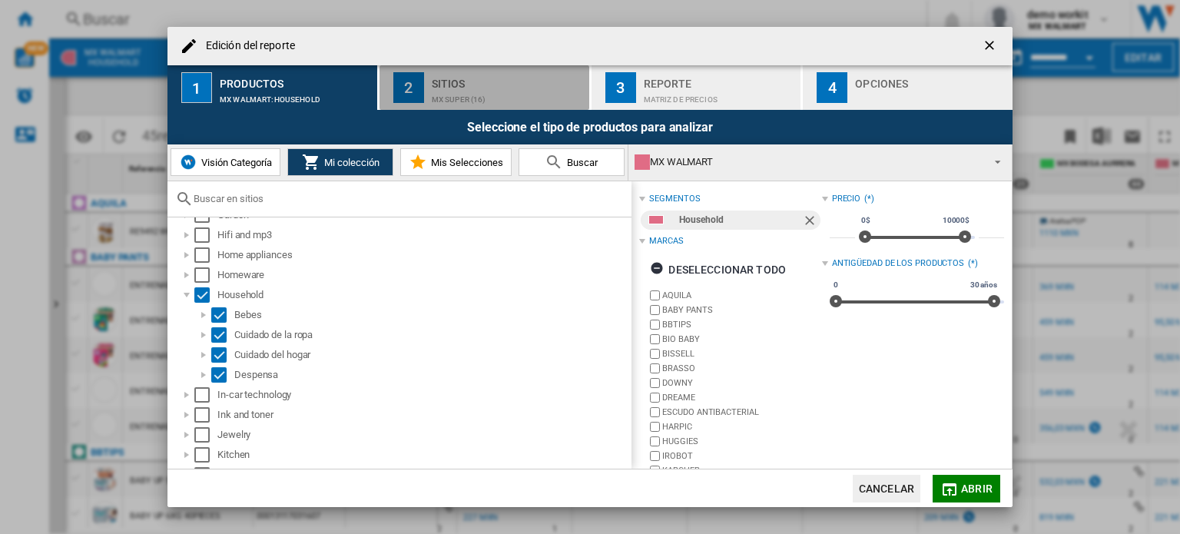
click at [466, 94] on div "MX SUPER (16)" at bounding box center [507, 96] width 151 height 16
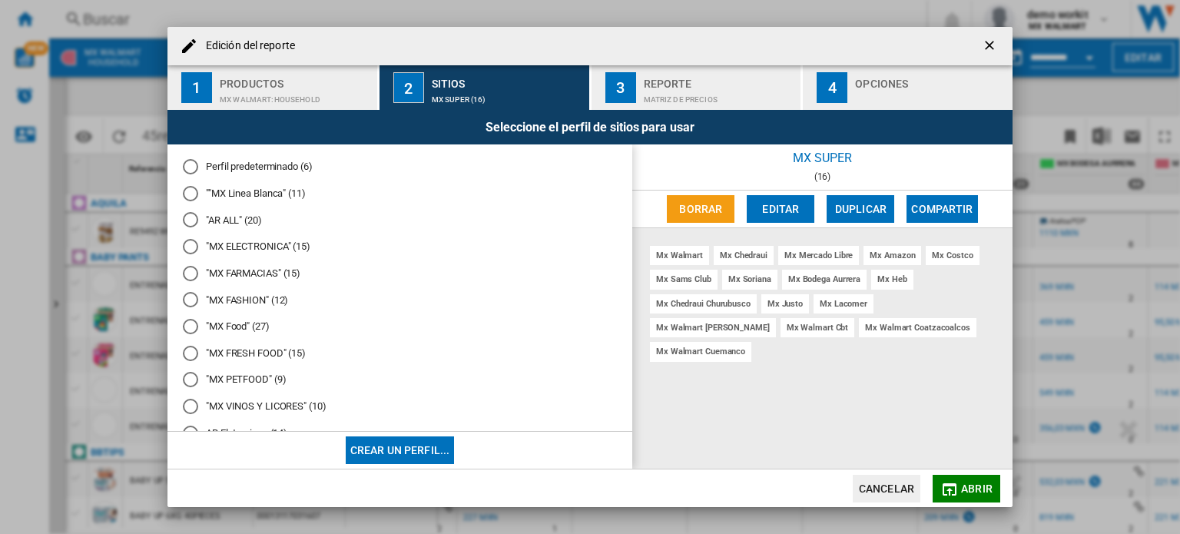
click at [962, 481] on button "Abrir" at bounding box center [967, 489] width 68 height 28
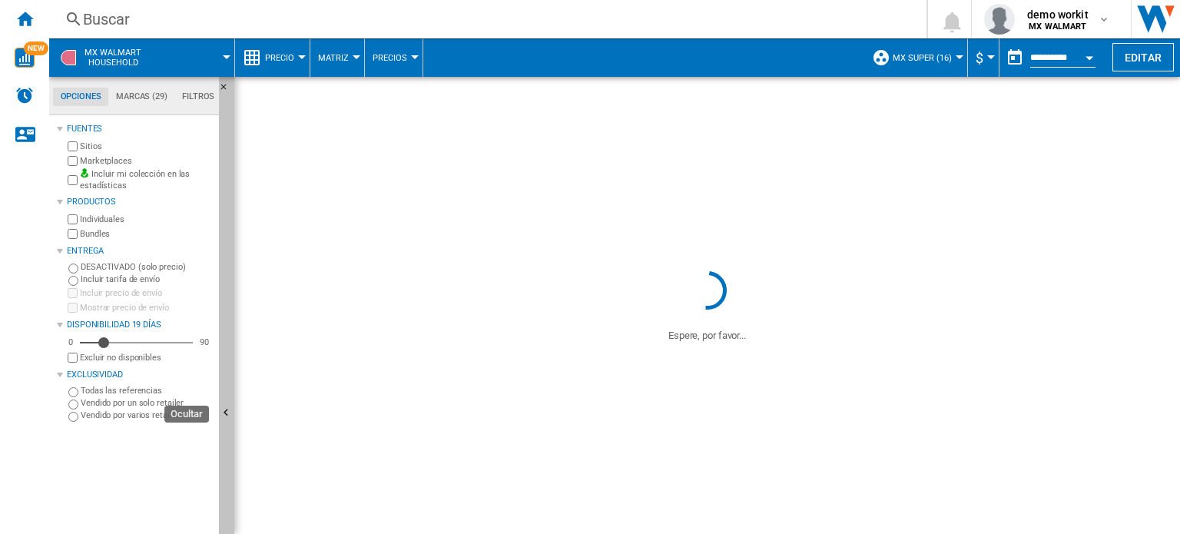
click at [230, 423] on button "Ocultar" at bounding box center [226, 414] width 15 height 674
